Goal: Information Seeking & Learning: Check status

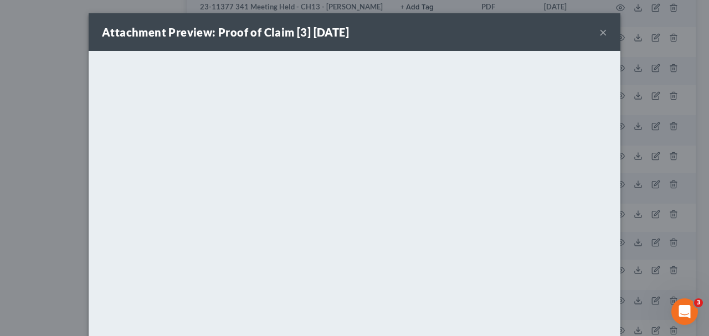
scroll to position [1727, 0]
click at [602, 31] on button "×" at bounding box center [604, 31] width 8 height 13
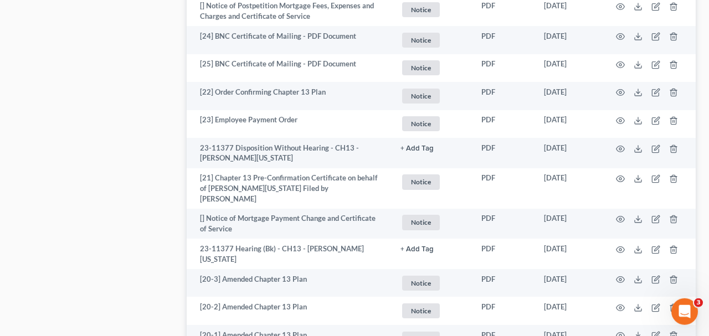
scroll to position [1093, 0]
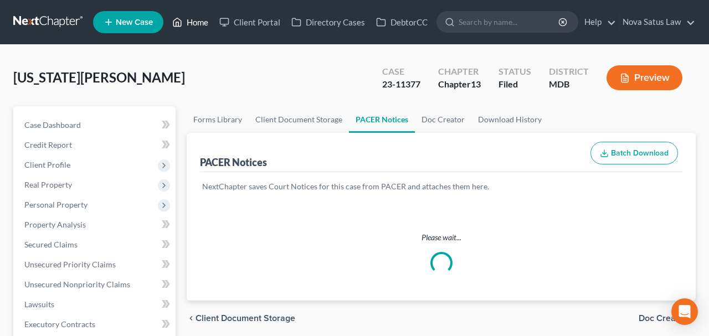
click at [198, 24] on link "Home" at bounding box center [190, 22] width 47 height 20
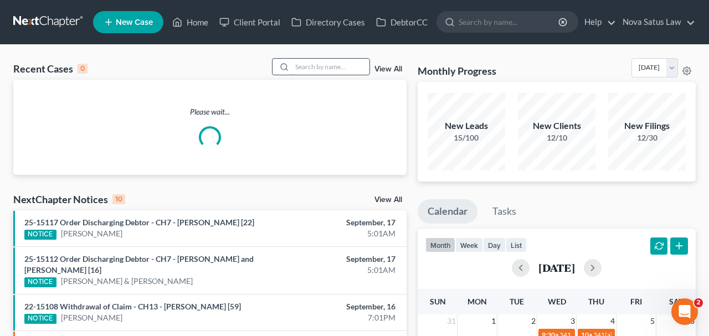
click at [340, 64] on input "search" at bounding box center [331, 67] width 78 height 16
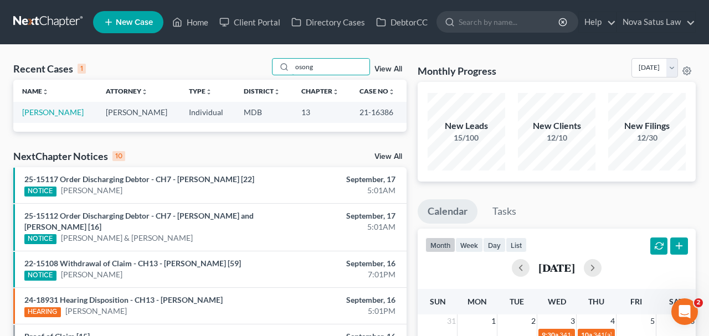
type input "osong"
click at [290, 133] on div "Recent Cases 1 osong View All Name unfold_more expand_more expand_less Attorney…" at bounding box center [210, 332] width 405 height 549
click at [53, 114] on link "[PERSON_NAME]" at bounding box center [53, 112] width 62 height 9
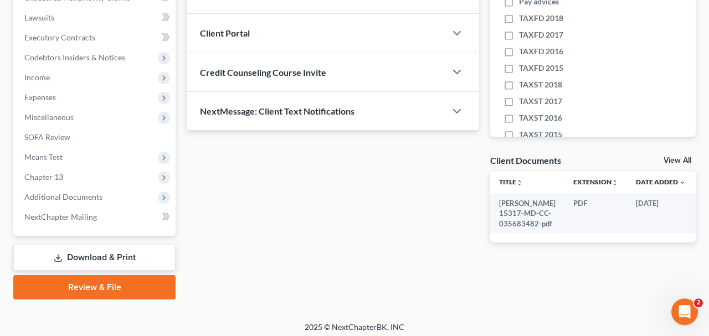
scroll to position [290, 0]
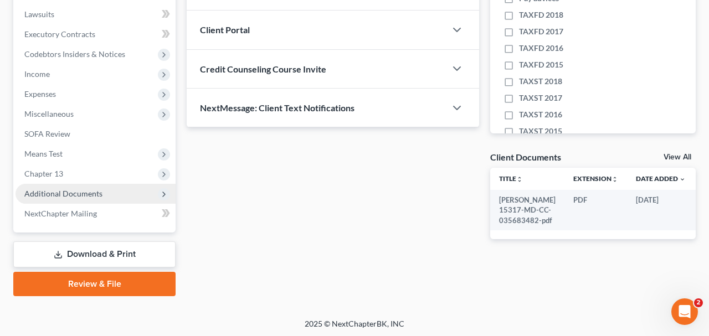
click at [92, 189] on span "Additional Documents" at bounding box center [63, 193] width 78 height 9
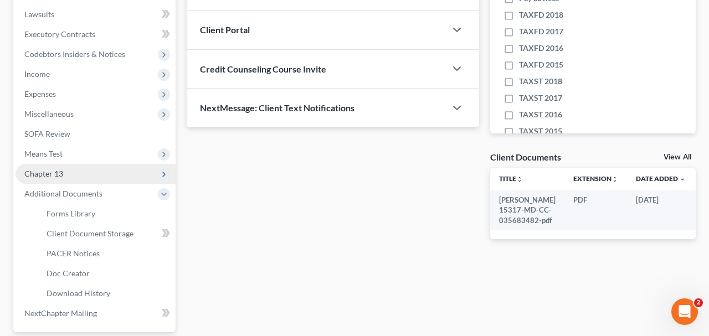
scroll to position [390, 0]
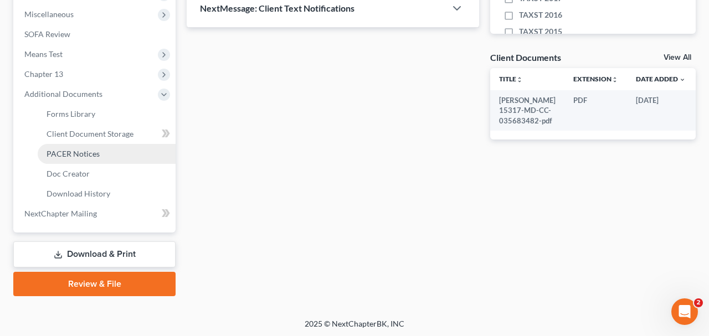
click at [90, 154] on span "PACER Notices" at bounding box center [73, 153] width 53 height 9
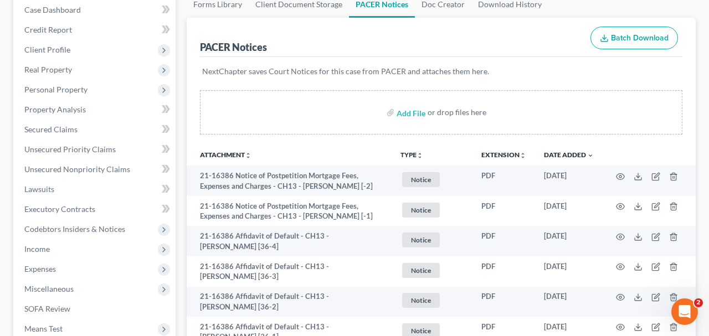
scroll to position [173, 0]
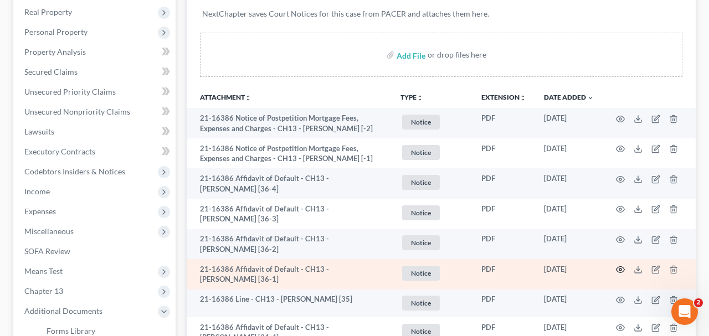
click at [623, 268] on icon "button" at bounding box center [620, 269] width 9 height 9
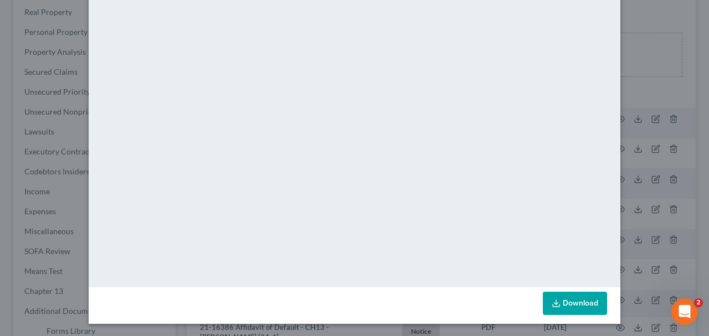
scroll to position [0, 0]
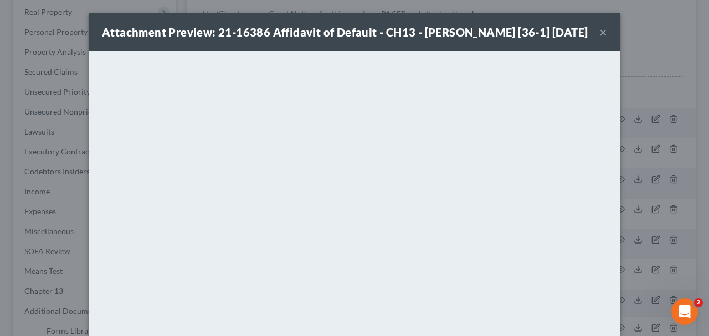
click at [602, 32] on button "×" at bounding box center [604, 31] width 8 height 13
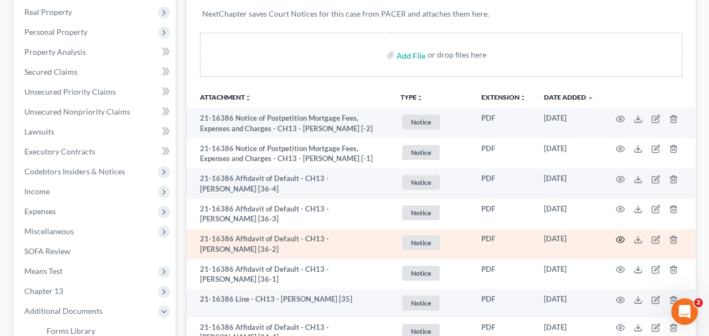
click at [619, 240] on icon "button" at bounding box center [620, 240] width 9 height 9
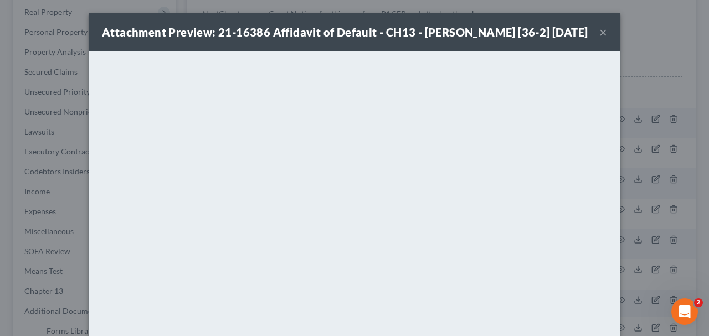
click at [602, 34] on button "×" at bounding box center [604, 31] width 8 height 13
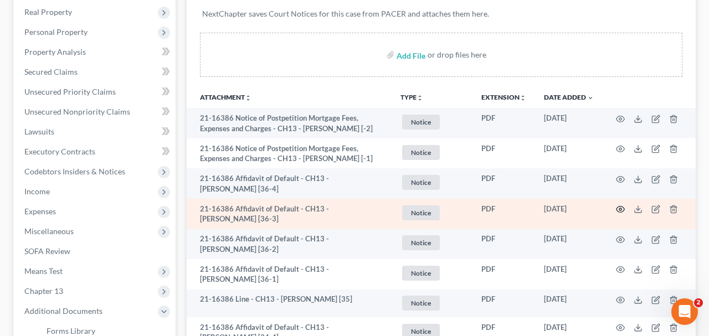
click at [620, 207] on icon "button" at bounding box center [621, 210] width 8 height 6
